Goal: Task Accomplishment & Management: Use online tool/utility

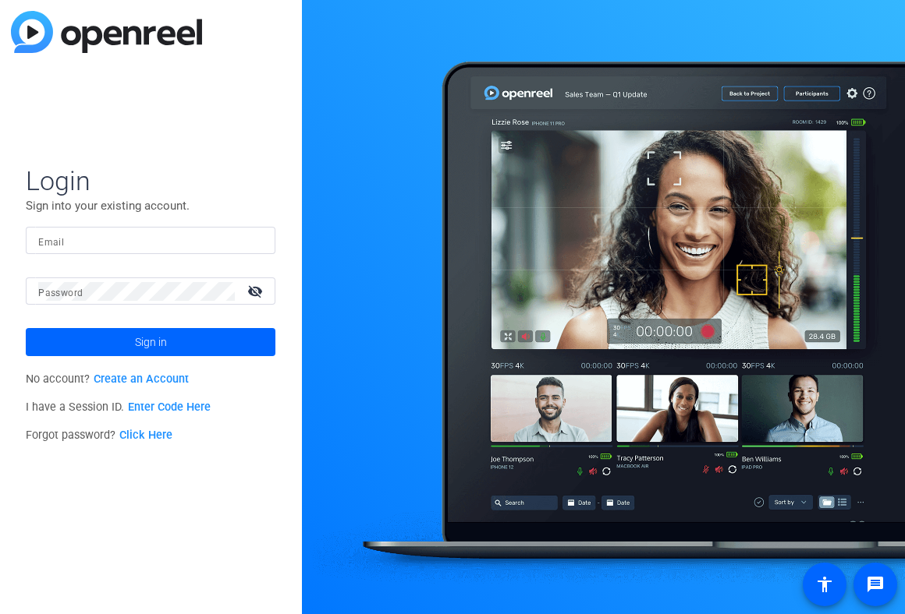
click at [109, 239] on input "Email" at bounding box center [150, 241] width 225 height 19
click at [251, 235] on div at bounding box center [150, 240] width 225 height 27
type input "studiosupport+1@openreel.com"
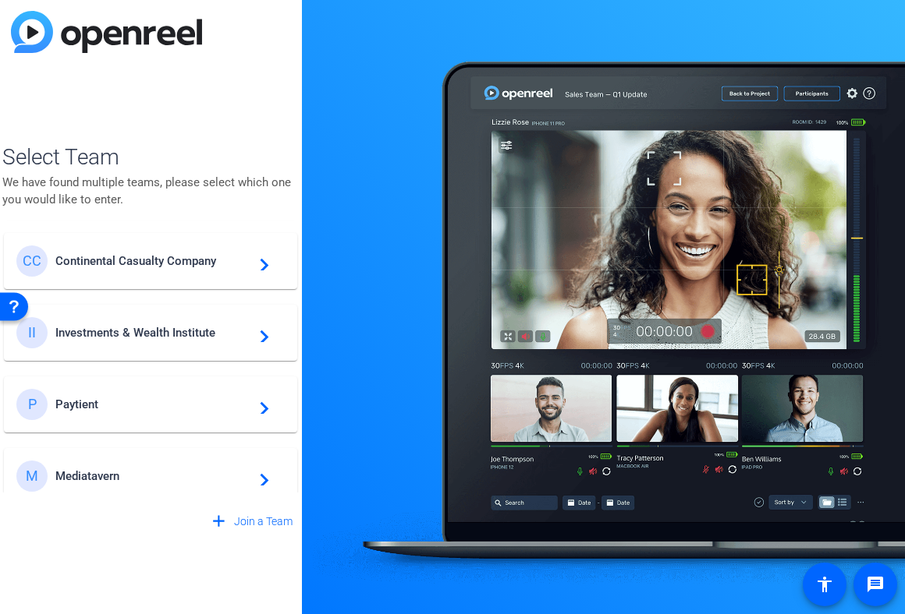
scroll to position [735, 0]
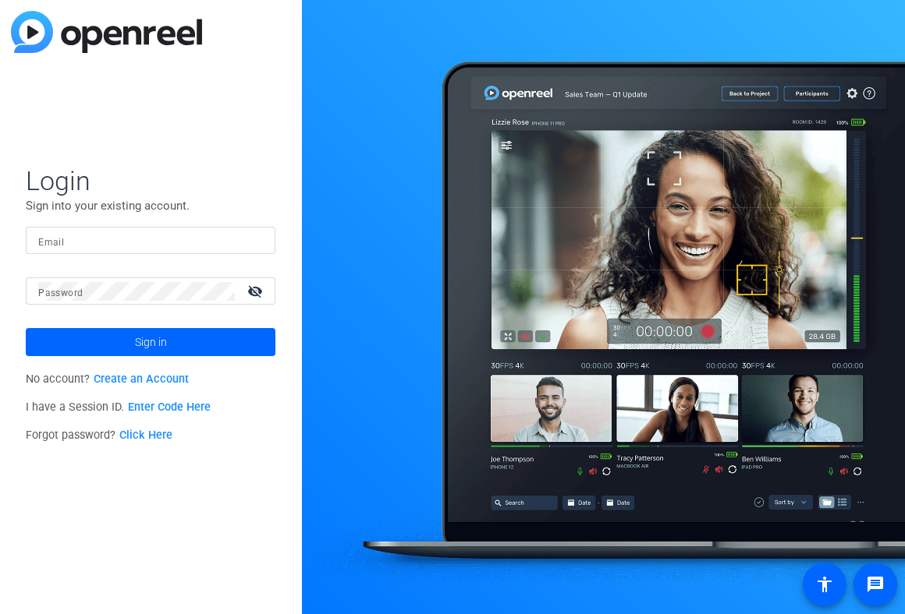
click at [153, 236] on input "Email" at bounding box center [150, 241] width 225 height 19
click at [254, 242] on img at bounding box center [249, 241] width 11 height 19
type input "studiosupport+2@openreel.com"
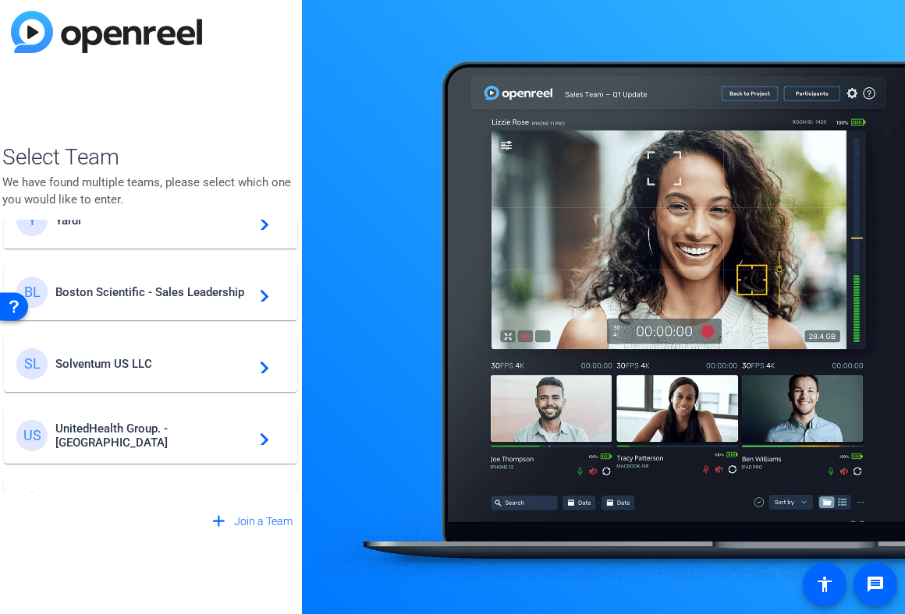
scroll to position [335, 0]
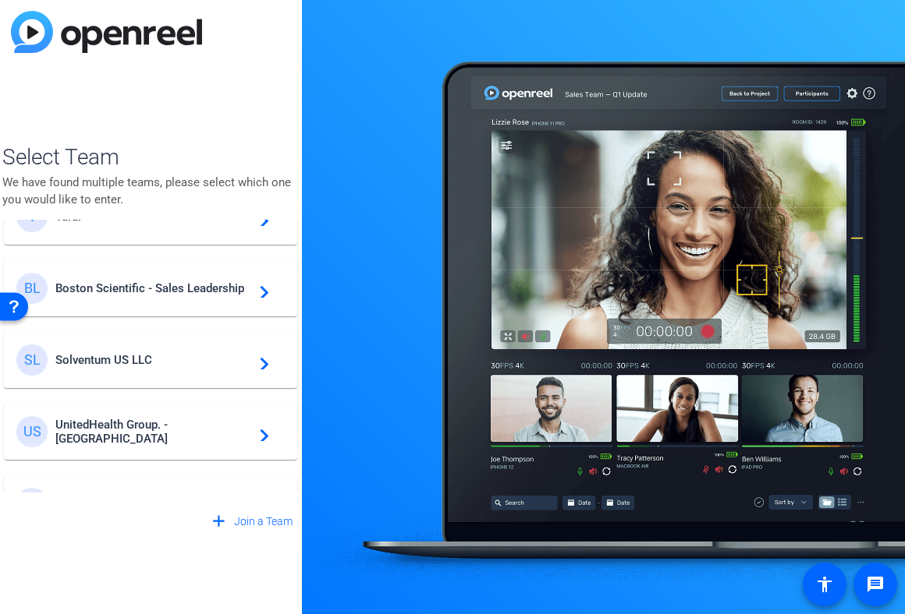
click at [182, 286] on span "Boston Scientific - Sales Leadership" at bounding box center [152, 288] width 195 height 14
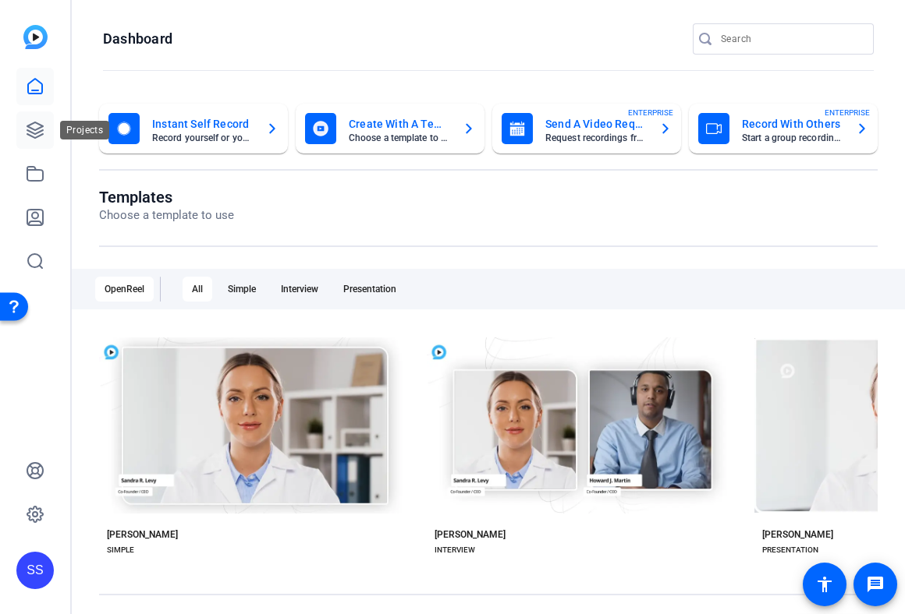
click at [34, 125] on icon at bounding box center [35, 130] width 19 height 19
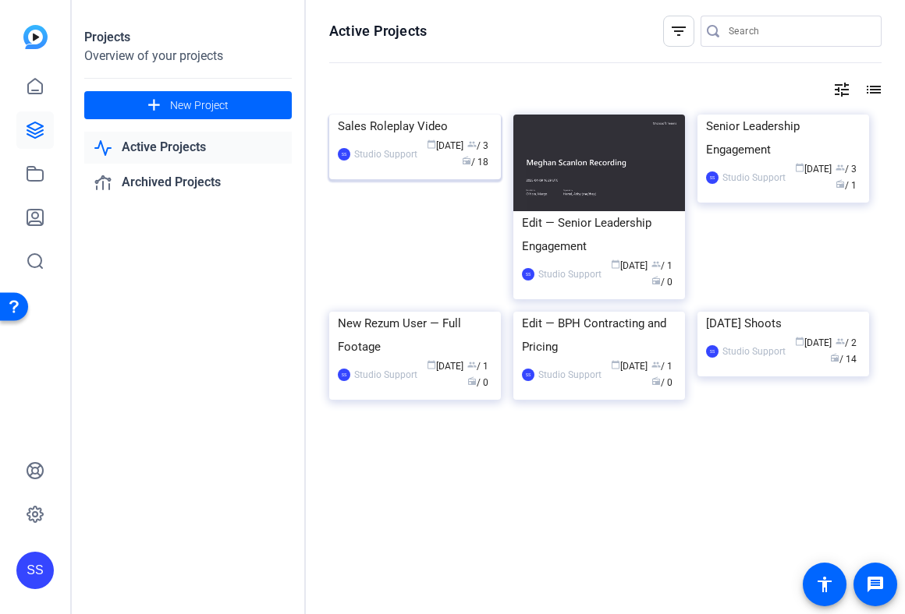
click at [391, 138] on div "Sales Roleplay Video" at bounding box center [415, 126] width 154 height 23
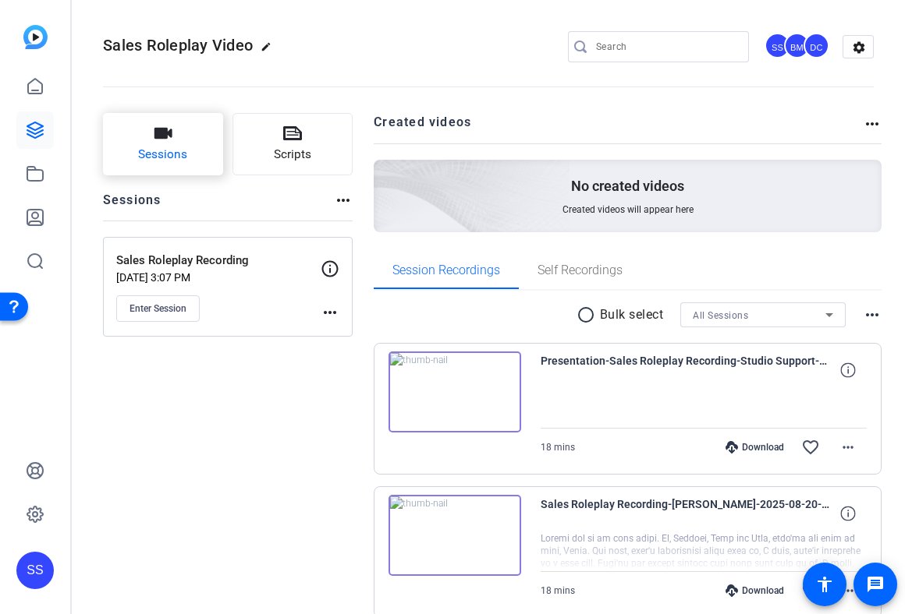
click at [179, 146] on span "Sessions" at bounding box center [162, 155] width 49 height 18
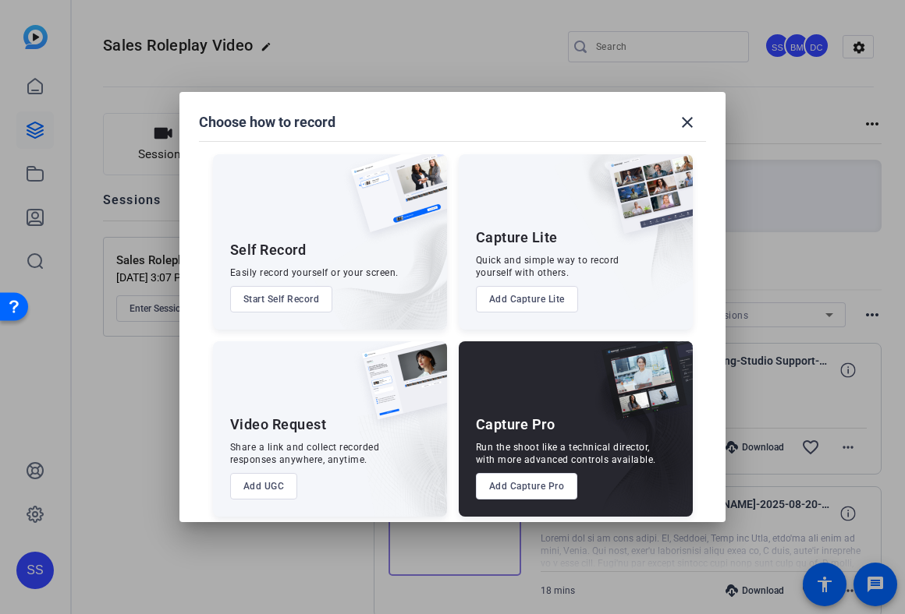
click at [499, 489] on button "Add Capture Pro" at bounding box center [527, 486] width 102 height 27
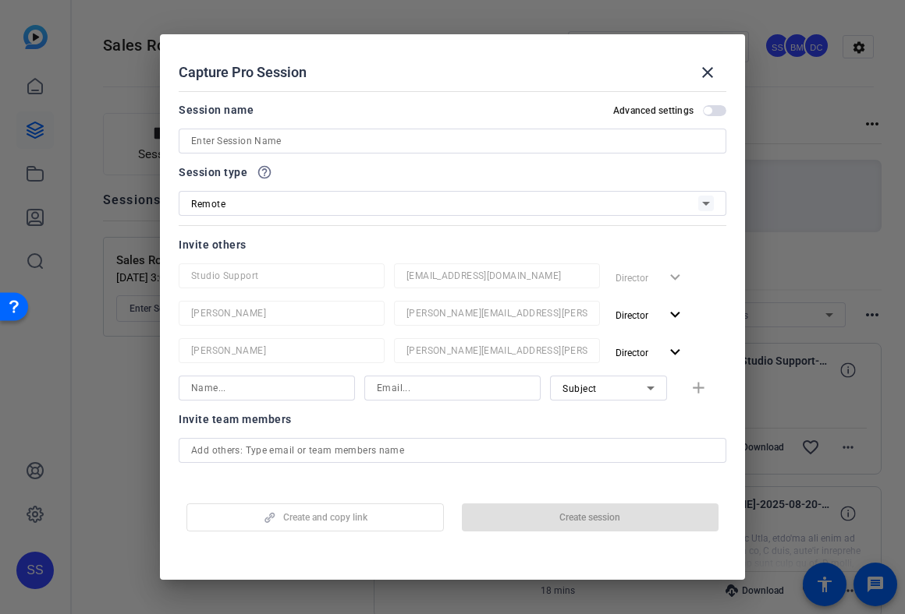
click at [384, 135] on input at bounding box center [452, 141] width 522 height 19
type input "A"
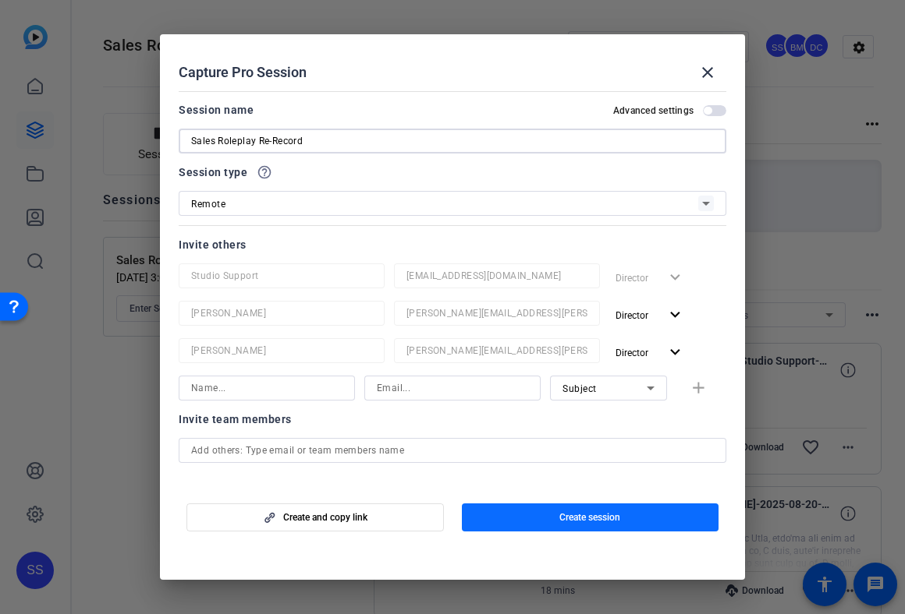
type input "Sales Roleplay Re-Record"
click at [542, 529] on span "button" at bounding box center [590, 517] width 257 height 37
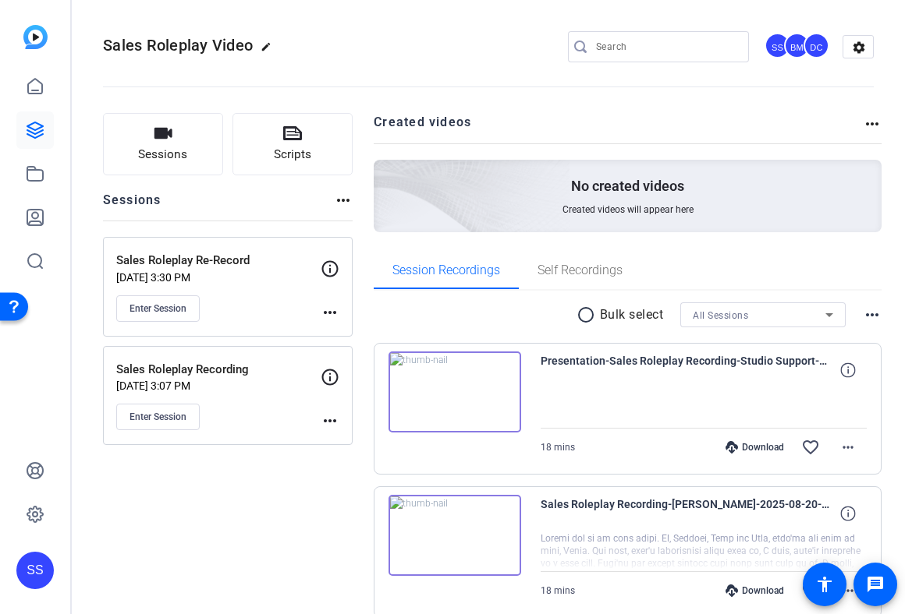
click at [339, 423] on mat-icon "more_horiz" at bounding box center [329, 421] width 19 height 19
click at [382, 438] on span "Edit Session" at bounding box center [378, 444] width 71 height 19
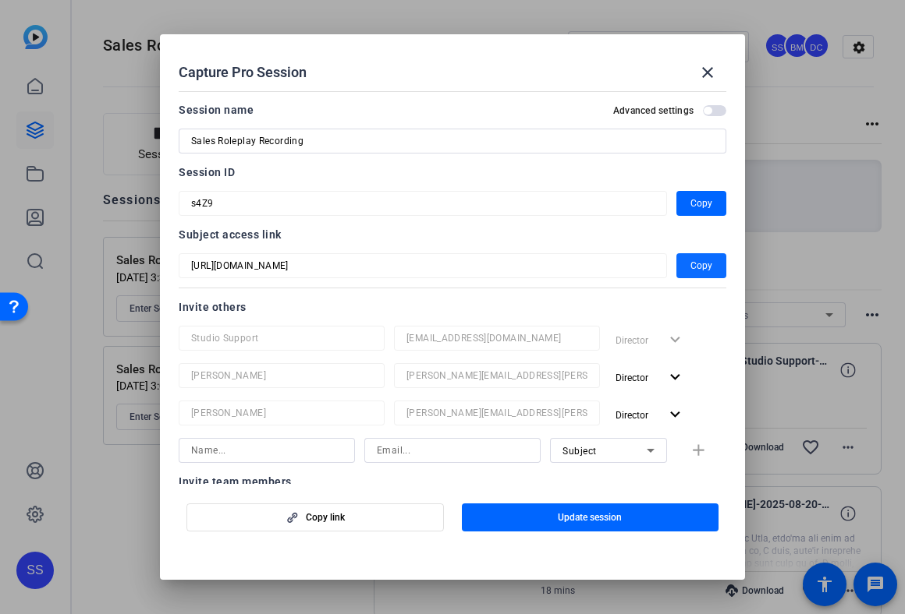
click at [692, 269] on span "Copy" at bounding box center [701, 266] width 22 height 19
